Goal: Transaction & Acquisition: Purchase product/service

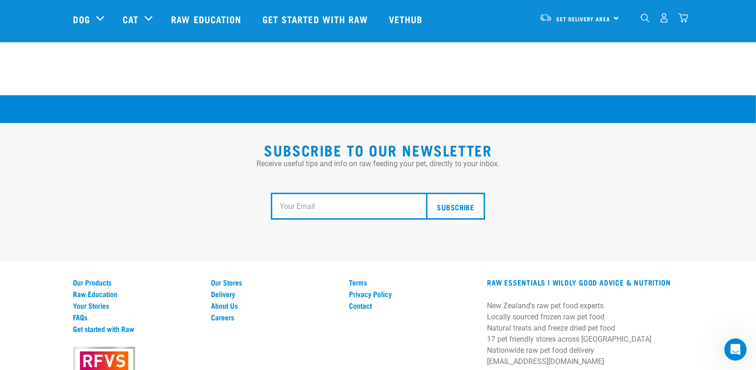
scroll to position [1673, 0]
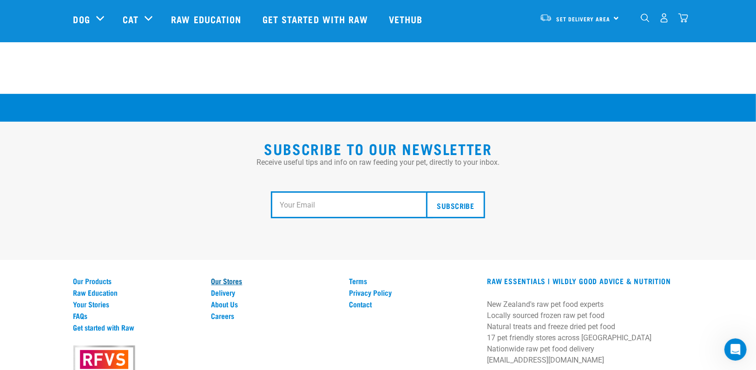
click at [229, 277] on link "Our Stores" at bounding box center [274, 281] width 127 height 8
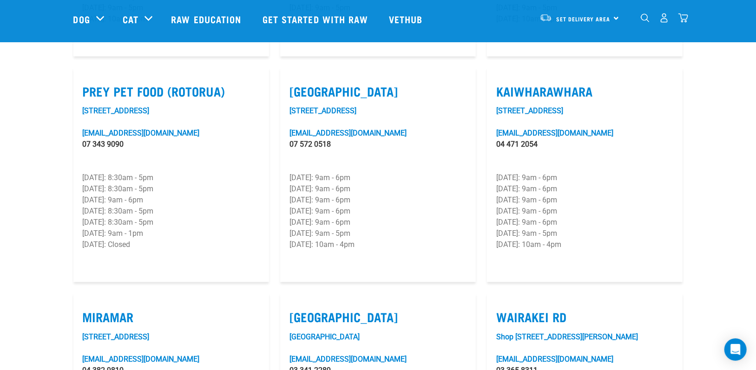
scroll to position [1162, 0]
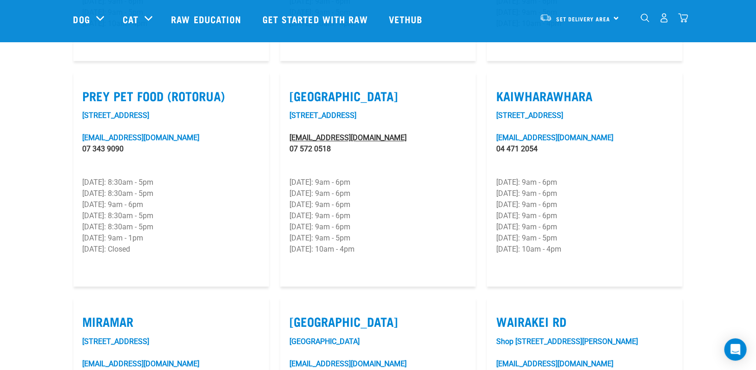
click at [326, 133] on link "mount@rawessentials.co.nz" at bounding box center [347, 137] width 117 height 9
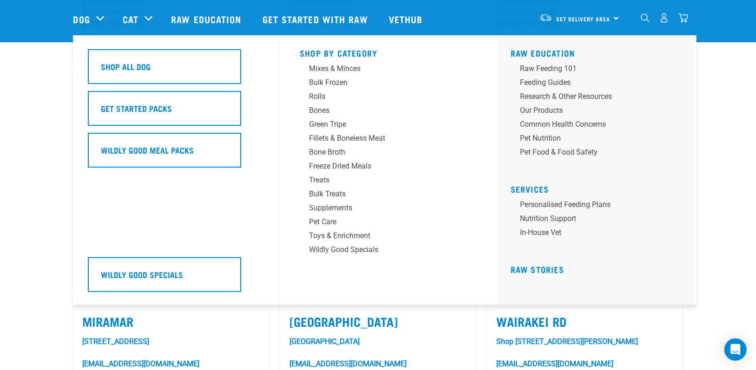
click at [98, 17] on div "Dog" at bounding box center [93, 18] width 40 height 37
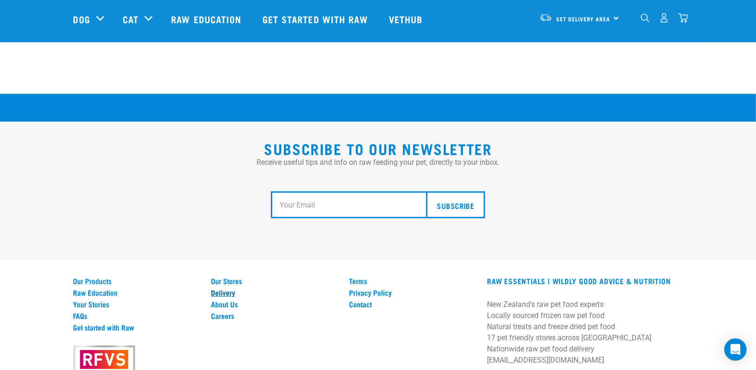
click at [218, 289] on link "Delivery" at bounding box center [274, 293] width 127 height 8
click at [216, 289] on link "Delivery" at bounding box center [274, 293] width 127 height 8
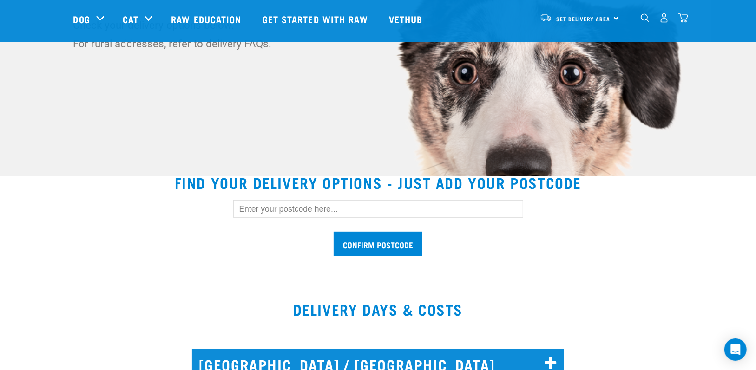
scroll to position [186, 0]
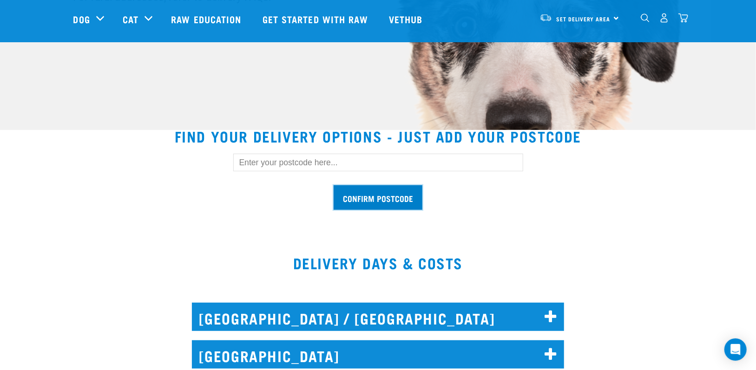
click at [362, 199] on input "Confirm postcode" at bounding box center [378, 197] width 89 height 25
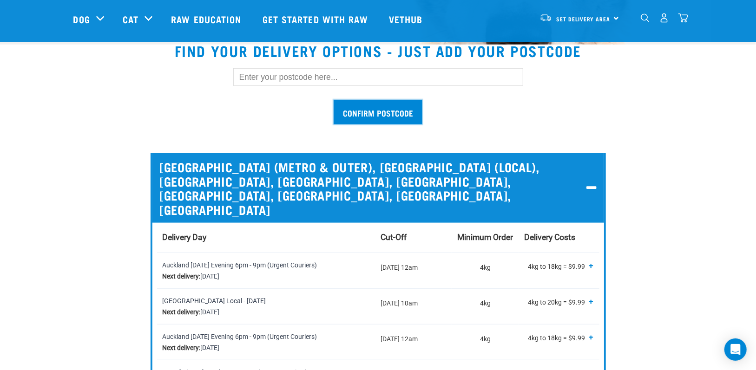
scroll to position [279, 0]
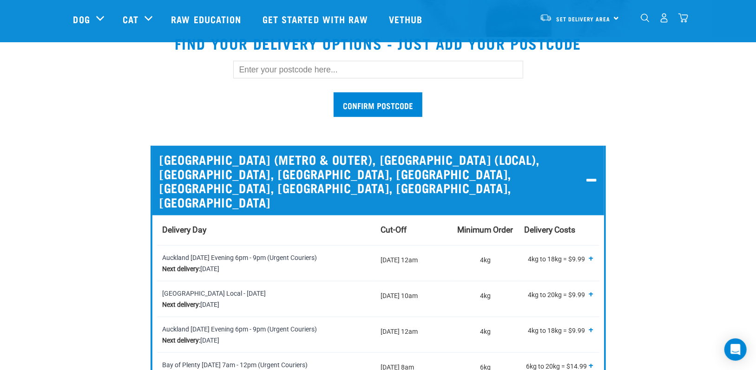
click at [290, 72] on input "text" at bounding box center [378, 70] width 290 height 18
type input "3110"
click at [334, 92] on input "Confirm postcode" at bounding box center [378, 104] width 89 height 25
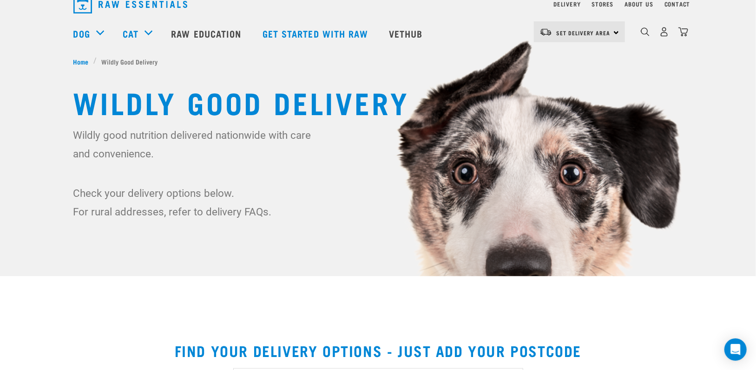
scroll to position [0, 0]
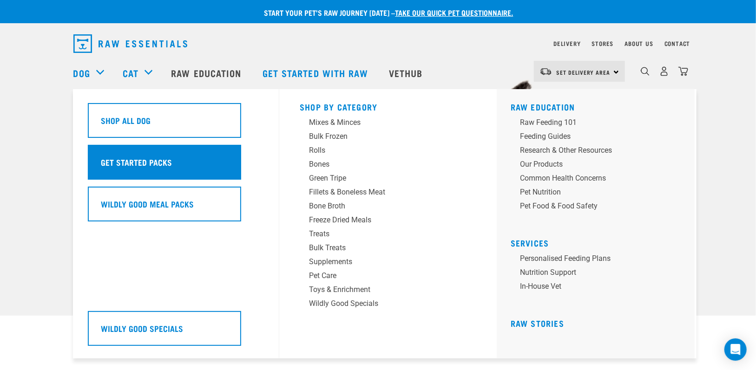
click at [119, 158] on h5 "Get Started Packs" at bounding box center [136, 162] width 71 height 12
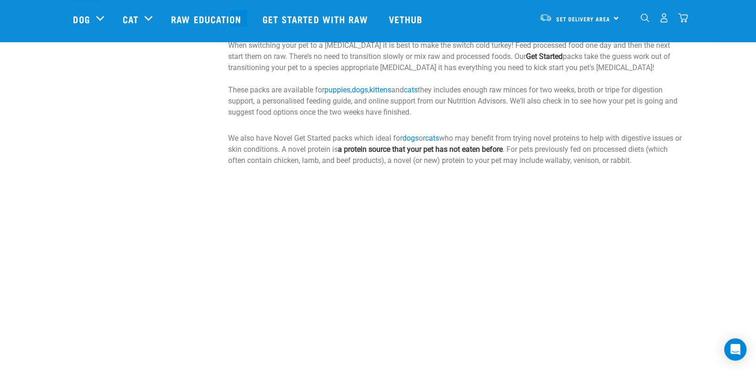
scroll to position [372, 0]
